Goal: Navigation & Orientation: Find specific page/section

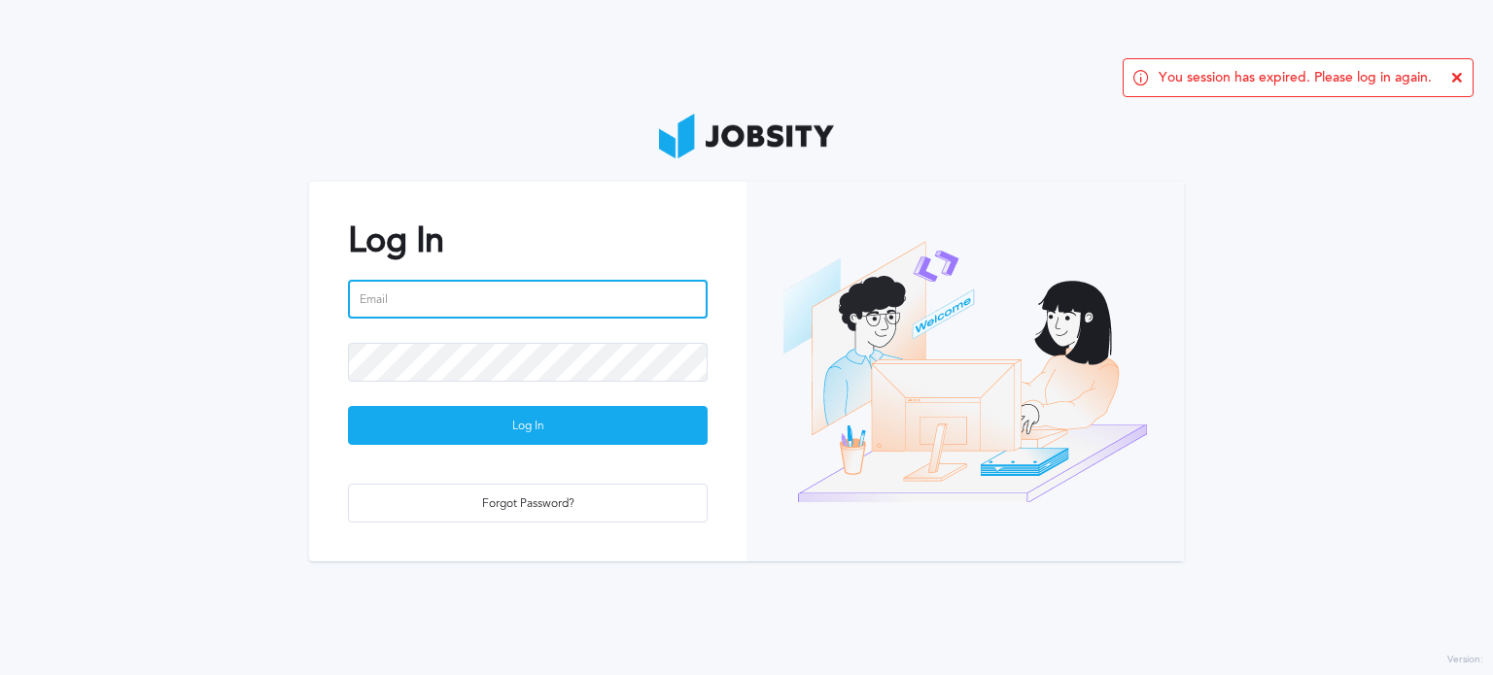
click at [415, 313] on input "email" at bounding box center [528, 299] width 360 height 39
type input "[PERSON_NAME][EMAIL_ADDRESS][PERSON_NAME][DOMAIN_NAME]"
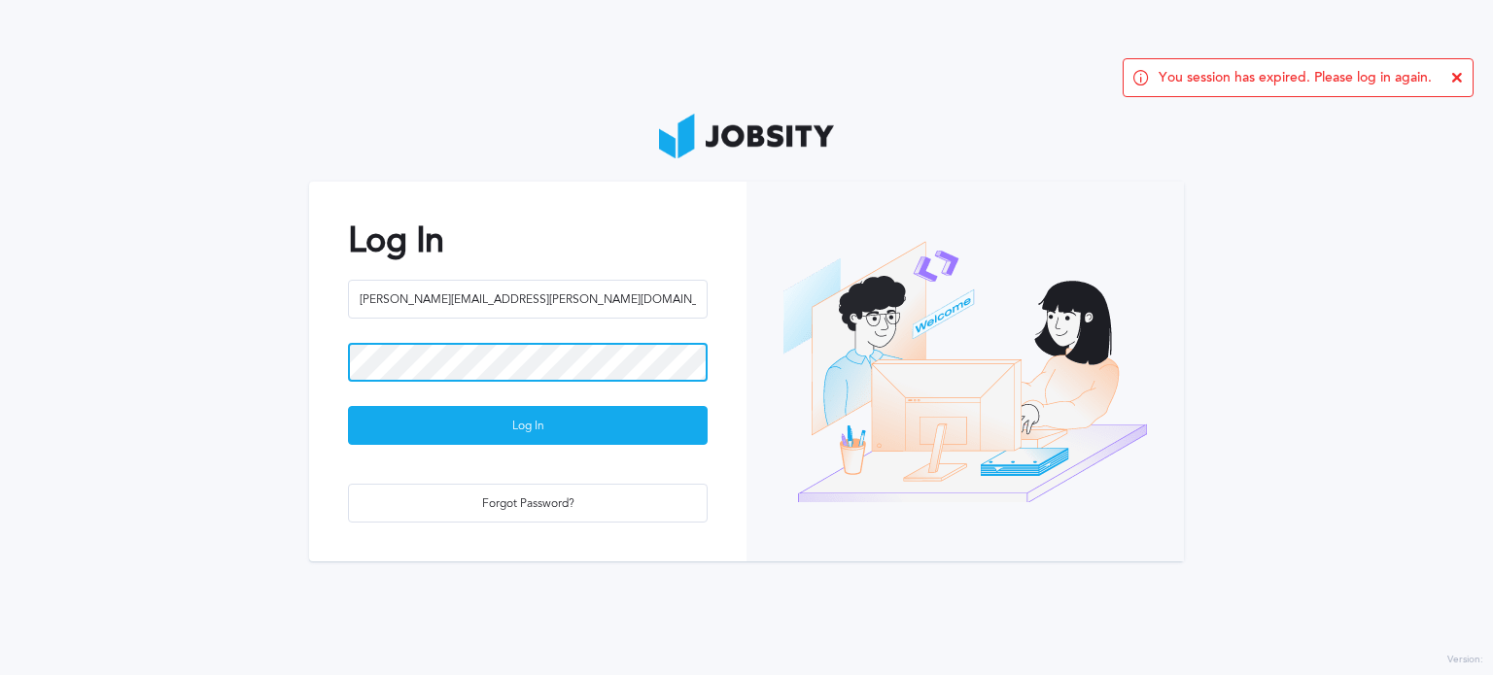
click at [348, 406] on button "Log In" at bounding box center [528, 425] width 360 height 39
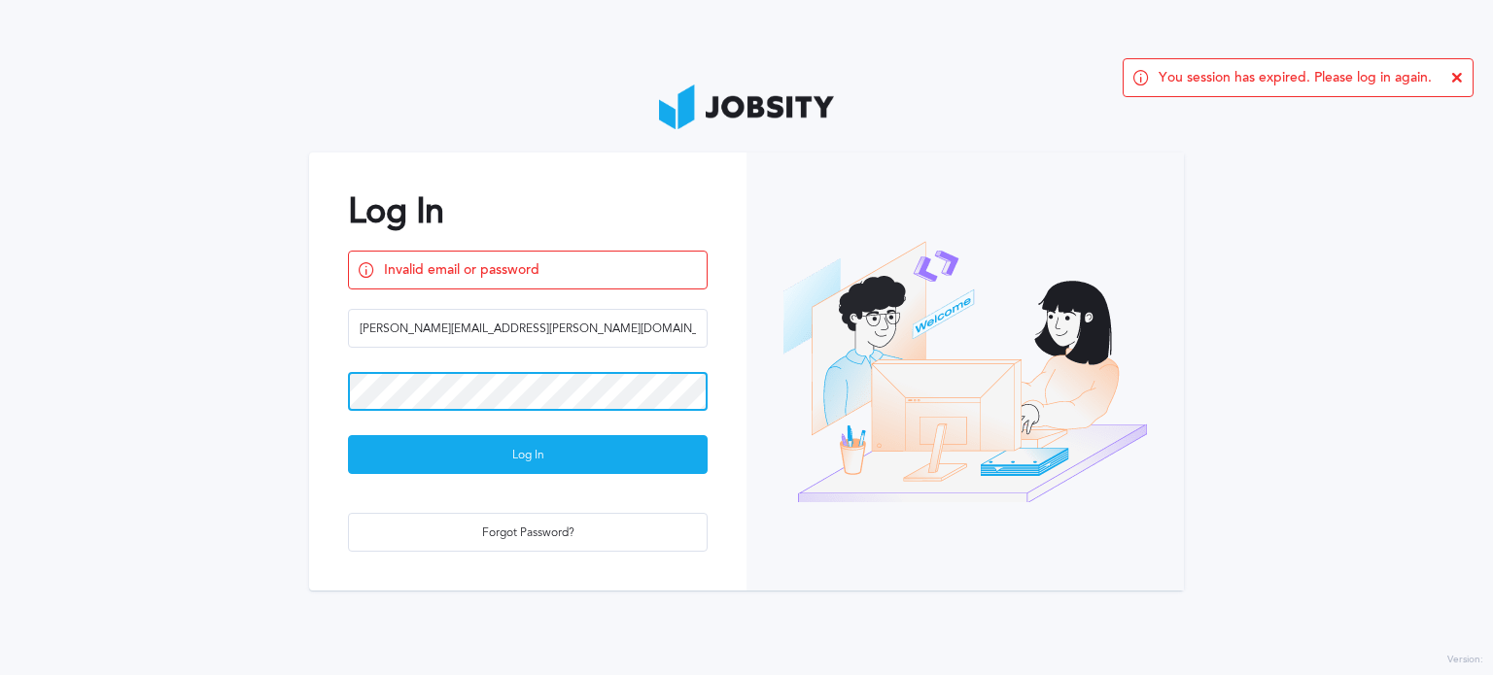
click at [216, 369] on section "Log In Invalid email or password [PERSON_NAME][EMAIL_ADDRESS][PERSON_NAME][DOMA…" at bounding box center [746, 337] width 1493 height 675
click at [348, 435] on button "Log In" at bounding box center [528, 454] width 360 height 39
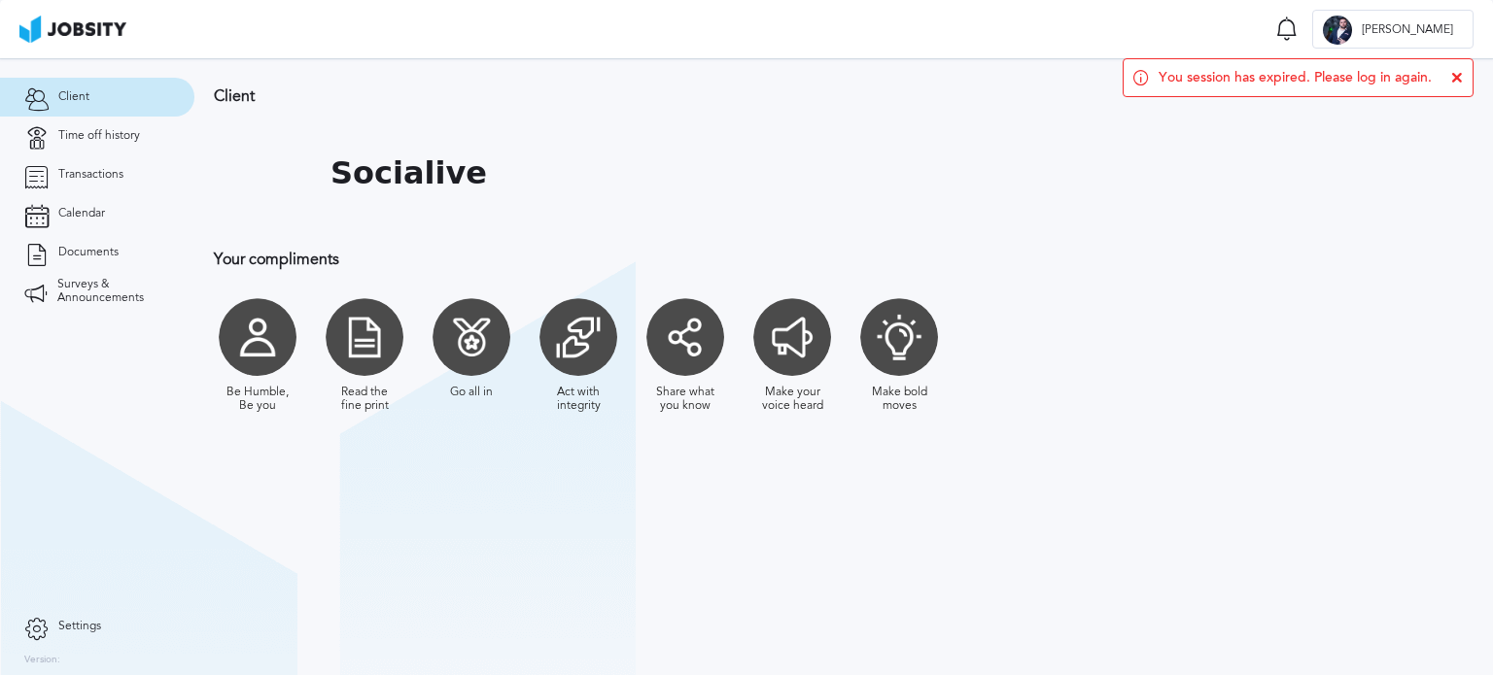
click at [1451, 80] on icon at bounding box center [1457, 78] width 12 height 12
click at [74, 147] on link "Time off history" at bounding box center [97, 136] width 194 height 39
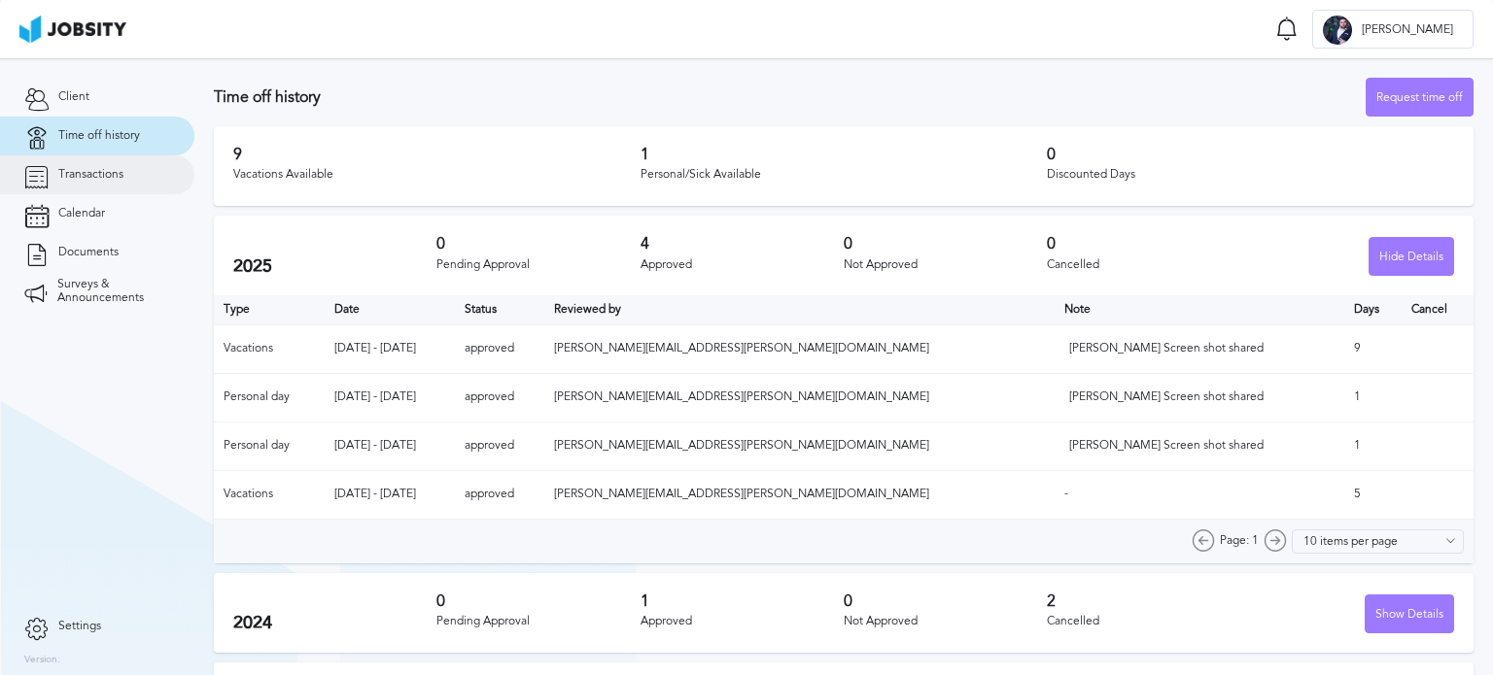
click at [89, 179] on span "Transactions" at bounding box center [90, 175] width 65 height 14
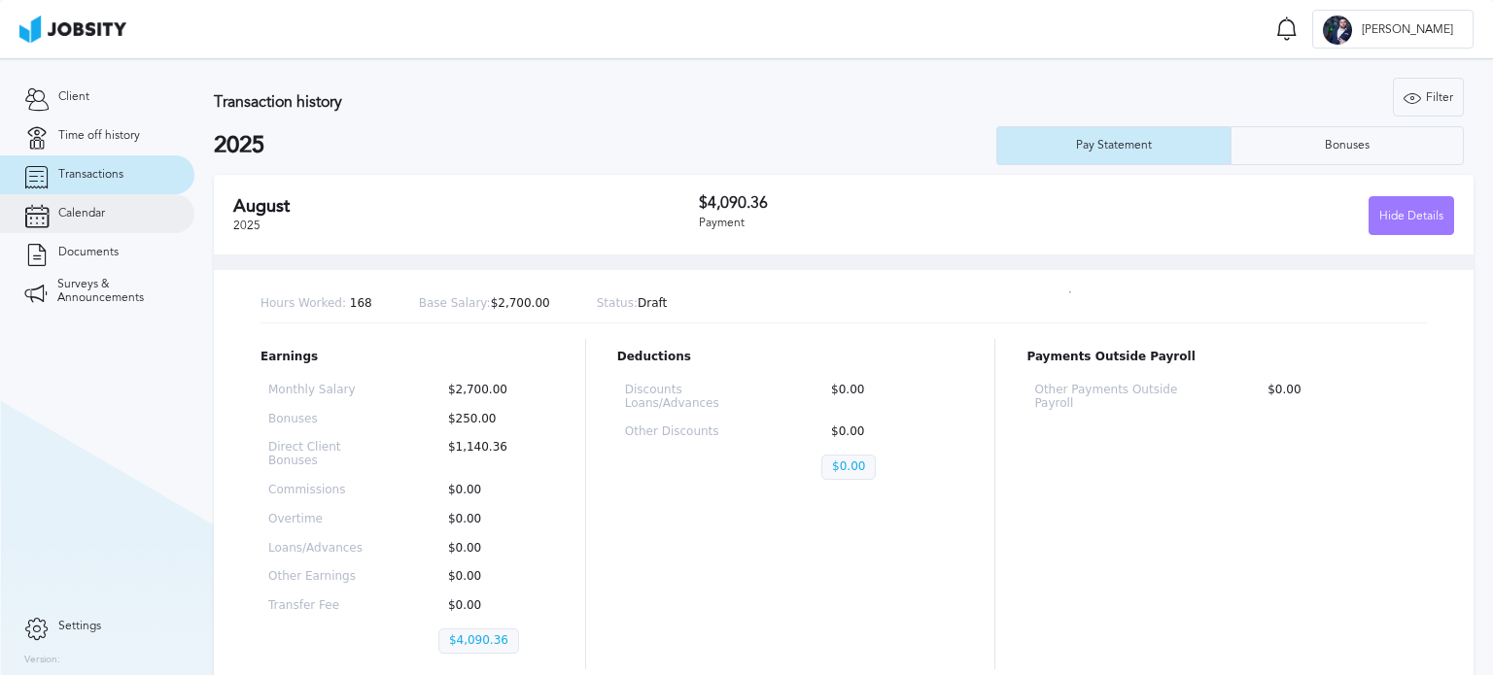
click at [74, 213] on span "Calendar" at bounding box center [81, 214] width 47 height 14
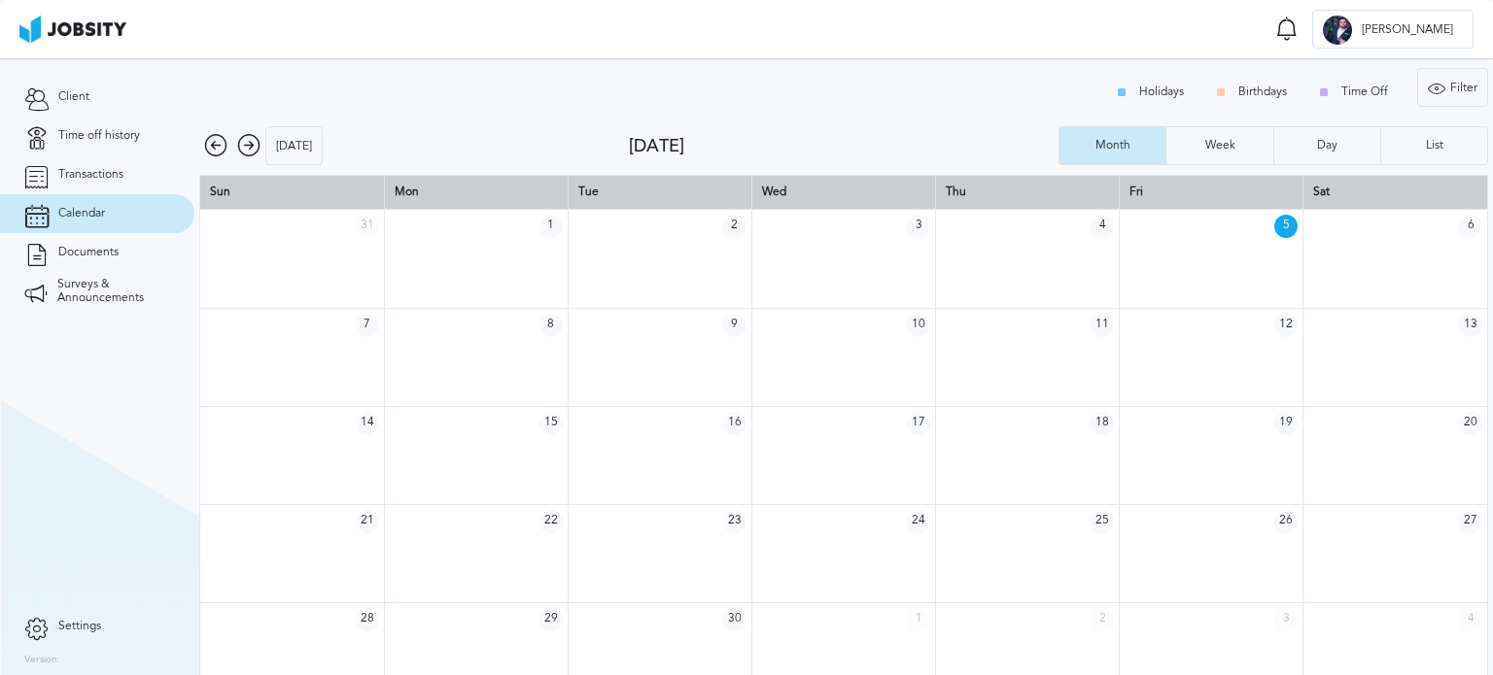
scroll to position [25, 0]
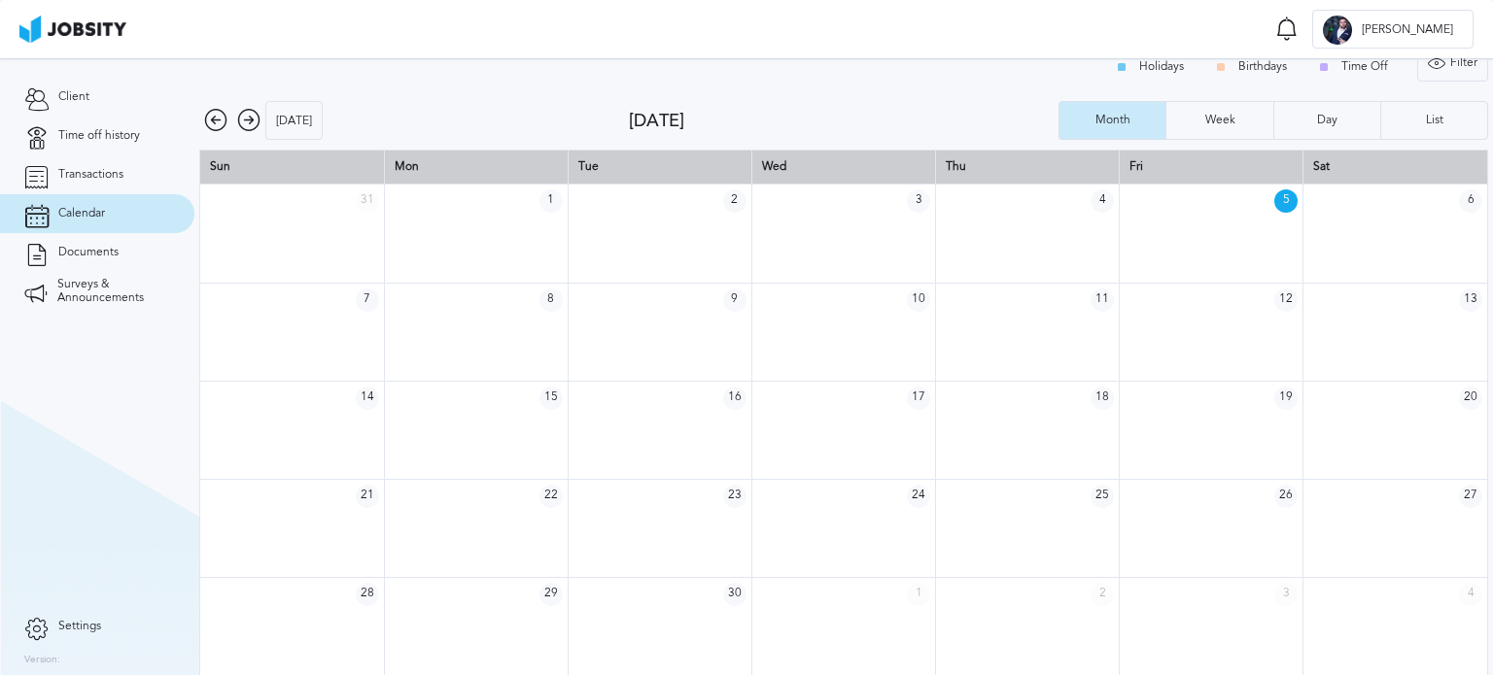
click at [244, 120] on icon at bounding box center [248, 120] width 23 height 23
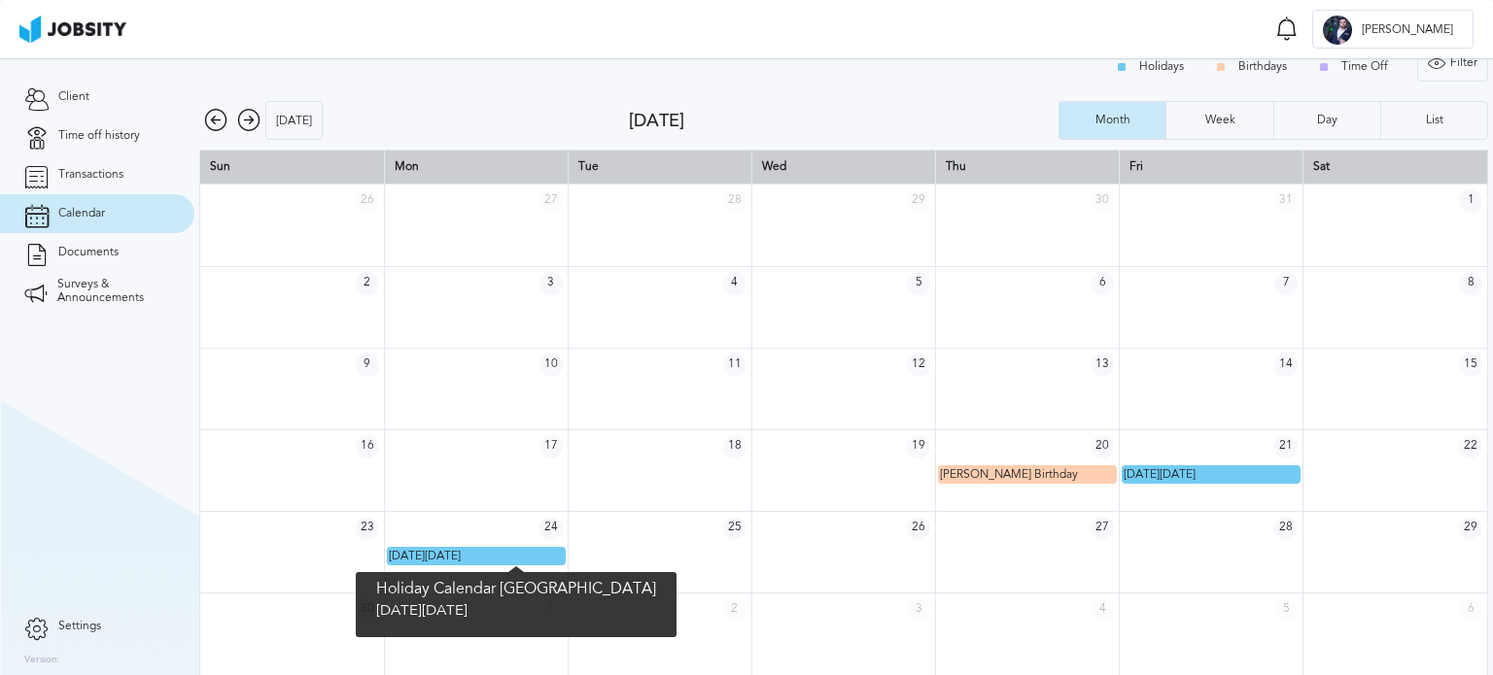
click at [431, 549] on span "[DATE][DATE]" at bounding box center [425, 556] width 72 height 14
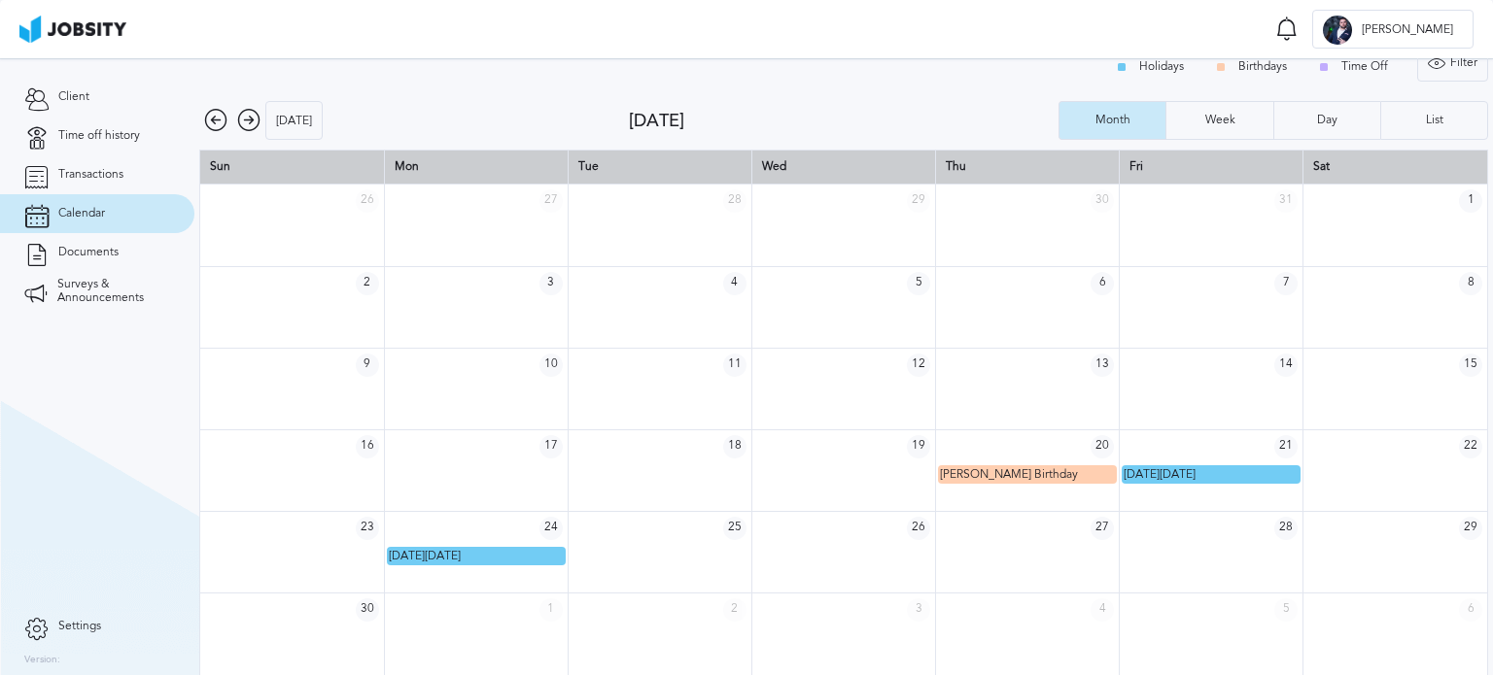
click at [255, 124] on icon at bounding box center [248, 120] width 23 height 23
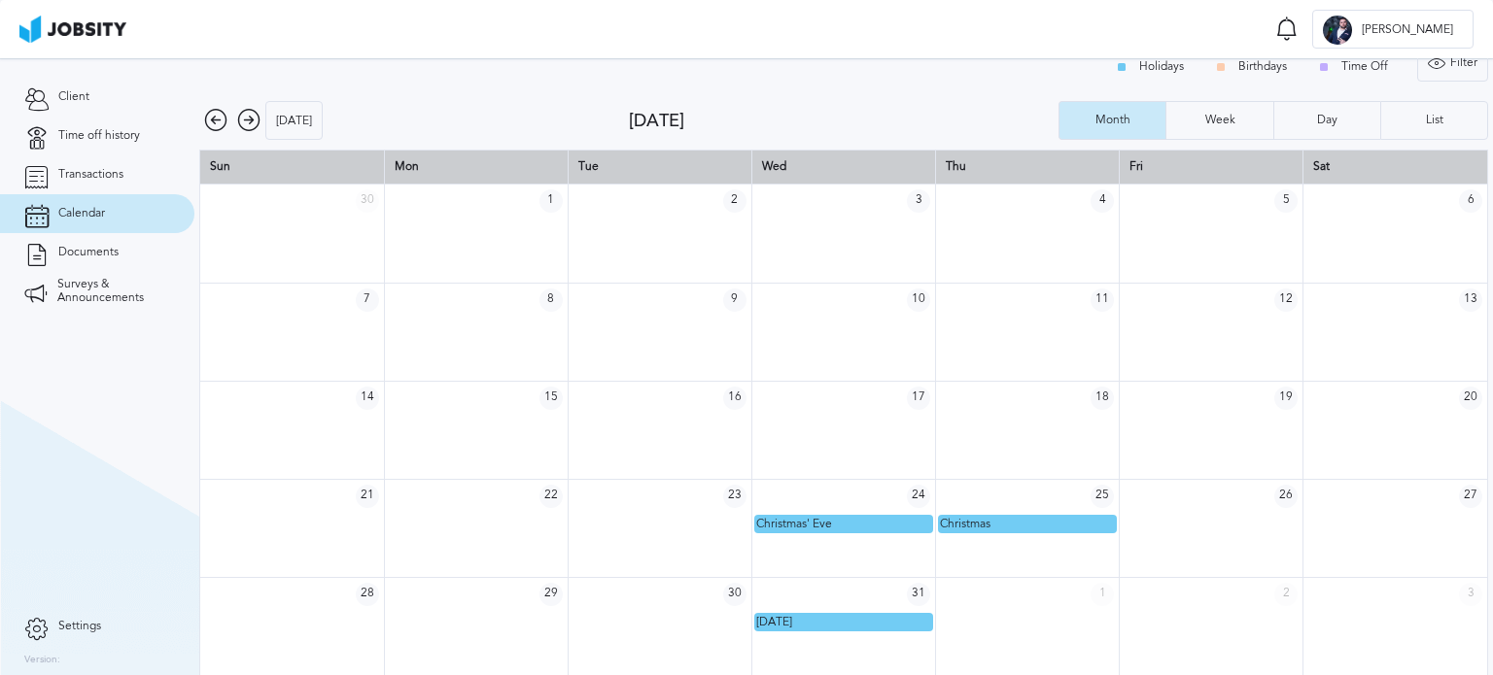
click at [224, 125] on icon at bounding box center [215, 120] width 23 height 23
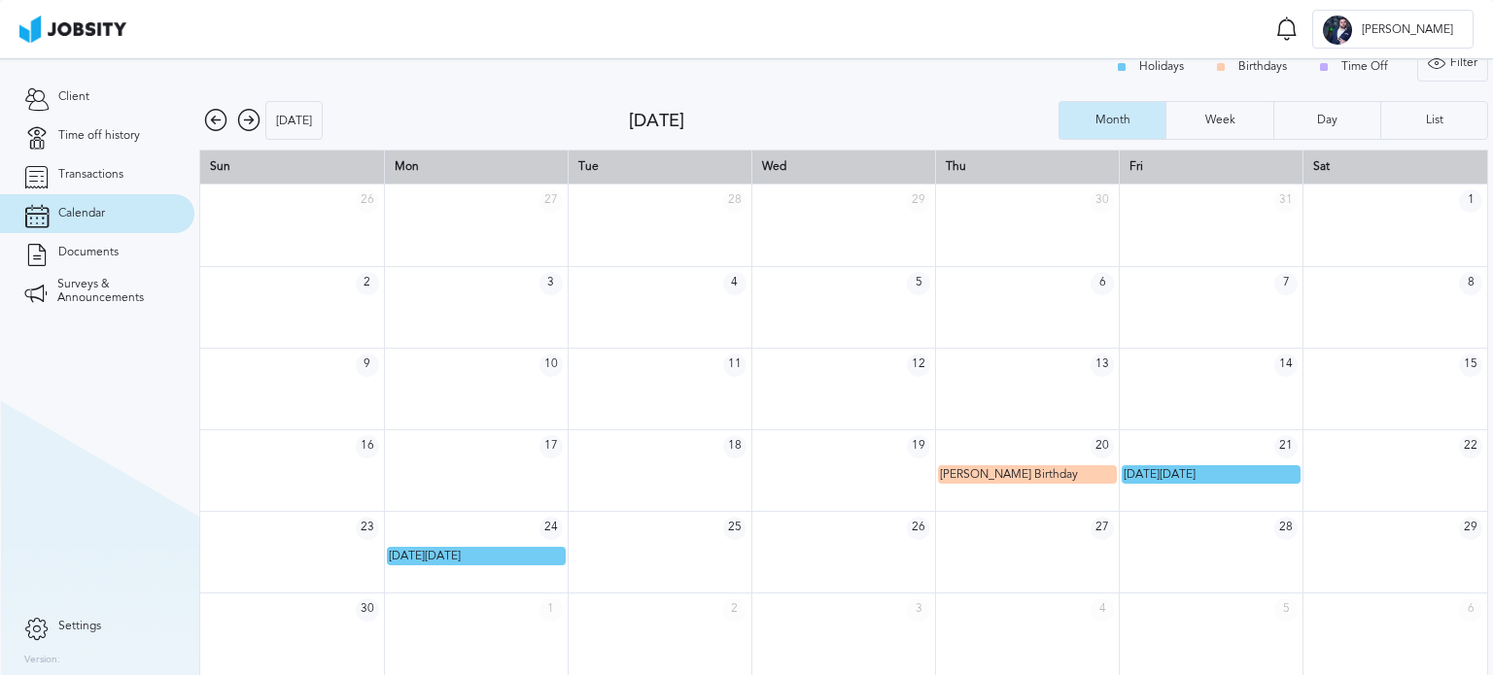
click at [224, 125] on icon at bounding box center [215, 120] width 23 height 23
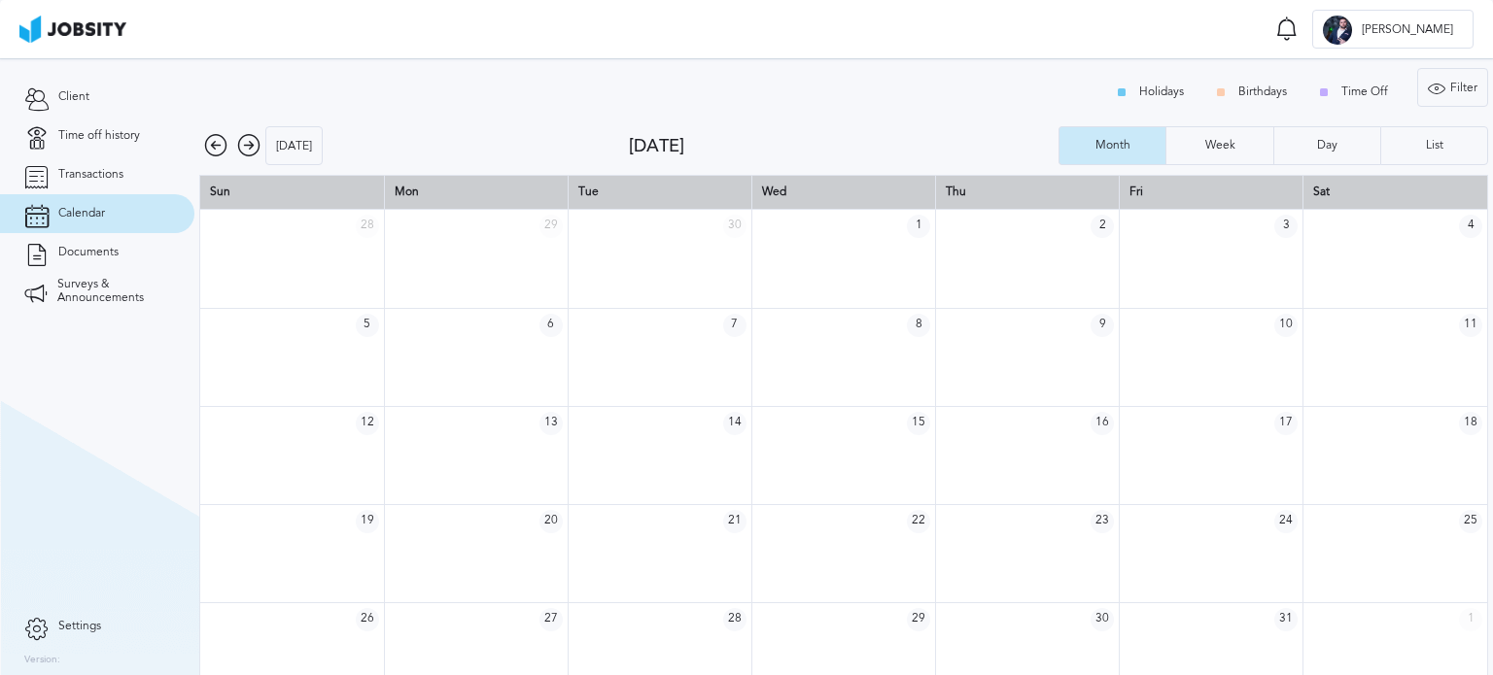
click at [205, 141] on icon at bounding box center [215, 145] width 23 height 23
